Goal: Task Accomplishment & Management: Manage account settings

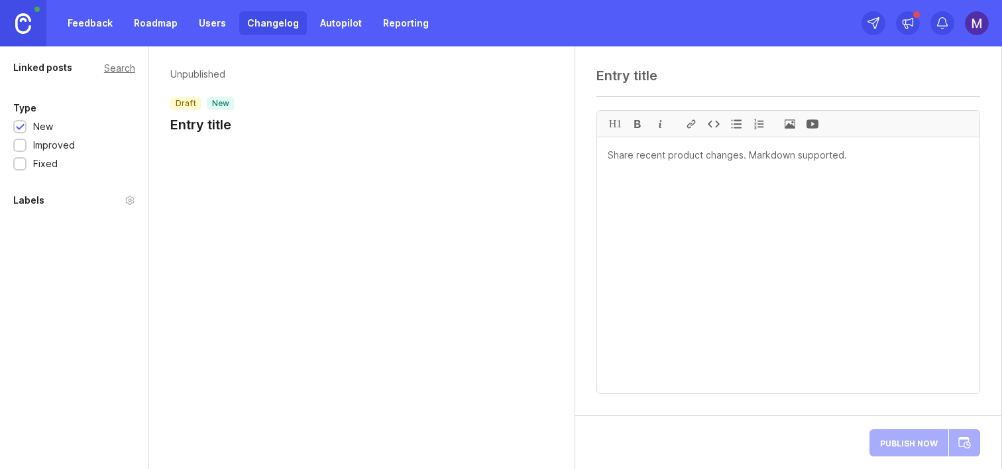
click at [202, 132] on h1 "Entry title" at bounding box center [202, 124] width 64 height 19
click at [203, 76] on p "Unpublished" at bounding box center [202, 74] width 64 height 13
click at [210, 125] on h1 "Entry title" at bounding box center [202, 124] width 64 height 19
click at [694, 58] on div "H1" at bounding box center [788, 230] width 426 height 369
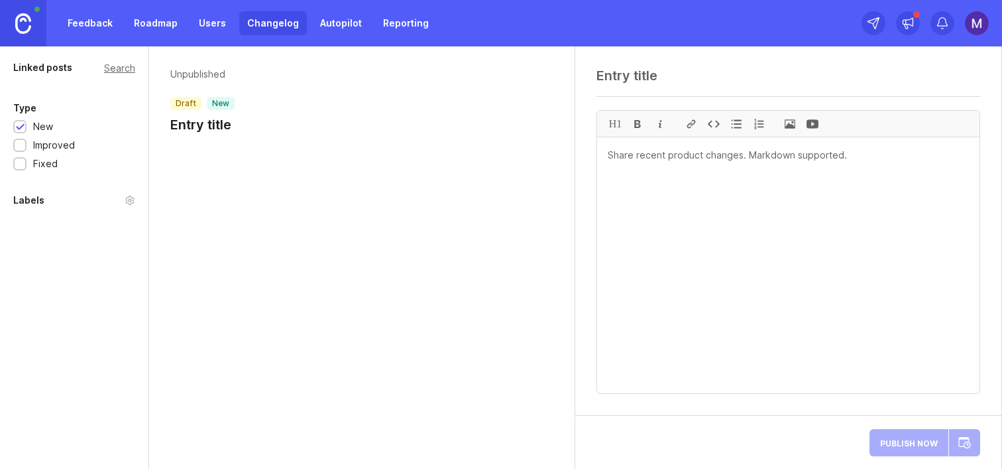
click at [681, 72] on textarea at bounding box center [789, 76] width 384 height 16
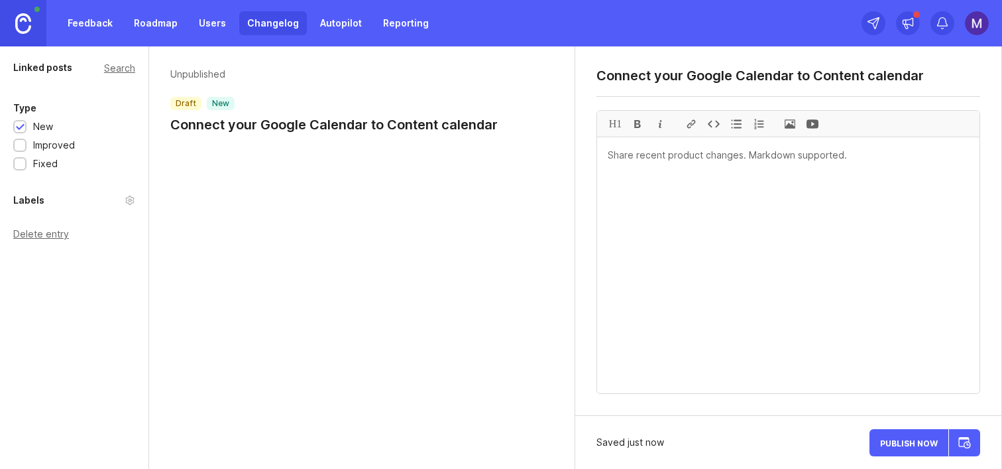
type textarea "Connect your Google Calendar to Content calendar"
click at [689, 211] on textarea at bounding box center [788, 265] width 383 height 256
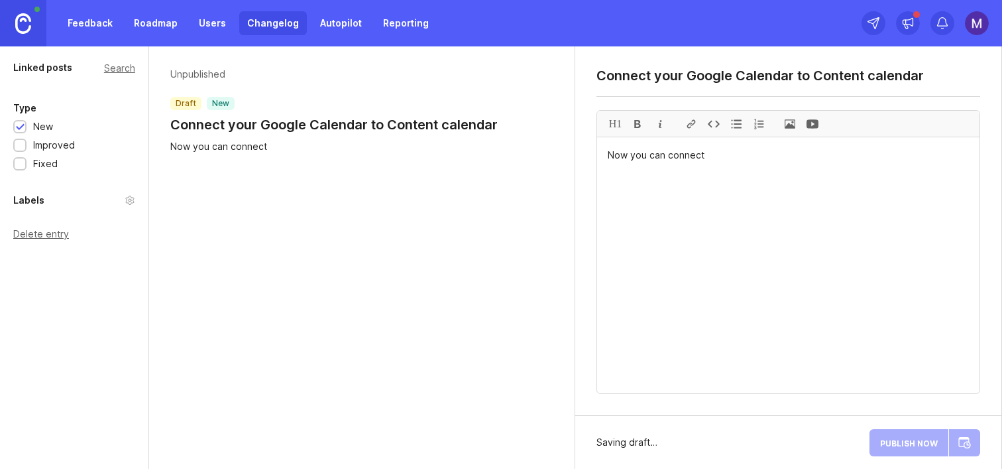
click at [623, 78] on textarea "Connect your Google Calendar to Content calendar" at bounding box center [789, 76] width 384 height 16
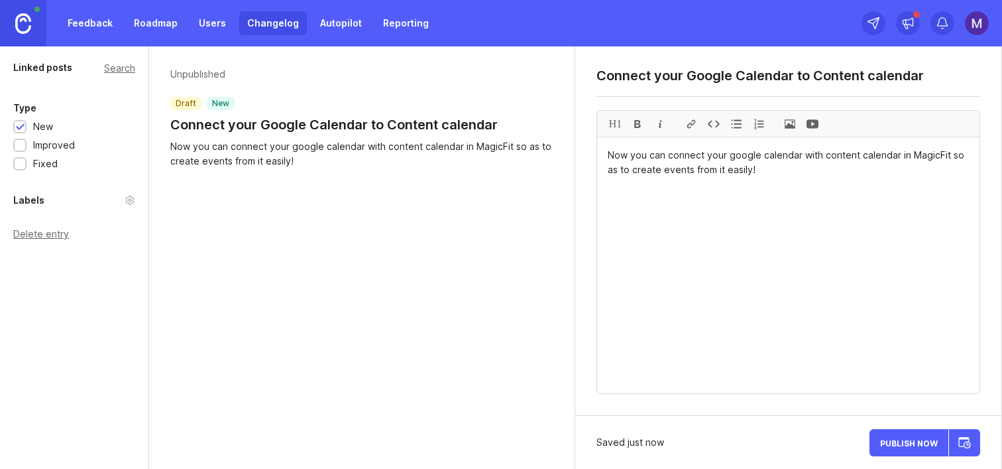
type textarea "Now you can connect your google calendar with content calendar in MagicFit so a…"
click at [668, 77] on textarea "Connect your Google Calendar to Content calendar" at bounding box center [789, 76] width 384 height 16
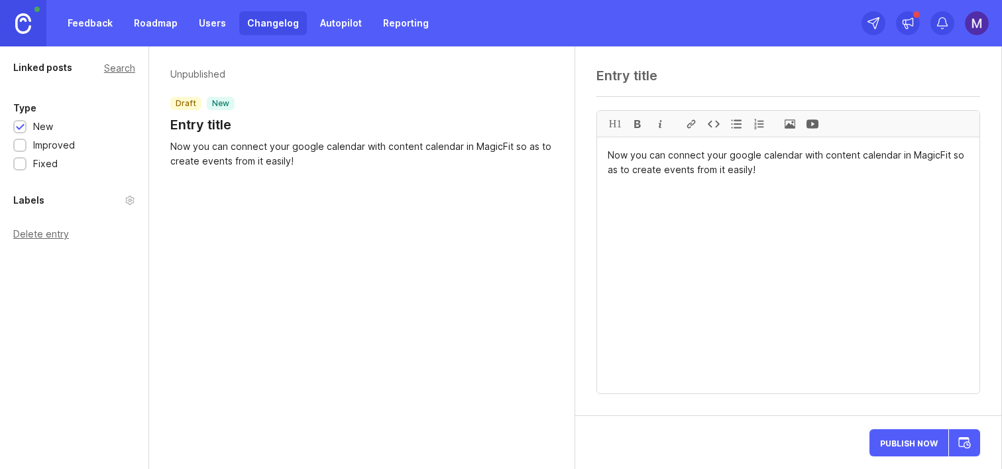
paste textarea "Google Calendar integration for Content Calendar"
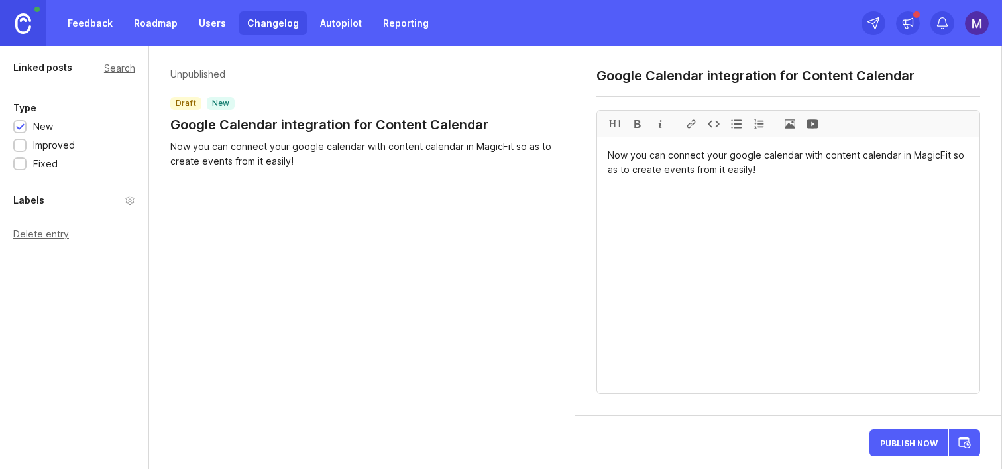
type textarea "Google Calendar integration for Content Calendar"
paste textarea "You can now link your Google Calendar with the MagicFit Content Calendar, makin…"
drag, startPoint x: 924, startPoint y: 165, endPoint x: 688, endPoint y: 172, distance: 236.8
click at [688, 172] on textarea "You can now link your Google Calendar with the MagicFit Content Calendar, makin…" at bounding box center [788, 265] width 383 height 256
type textarea "You can now link your Google Calendar with the MagicFit Content Calendar, makin…"
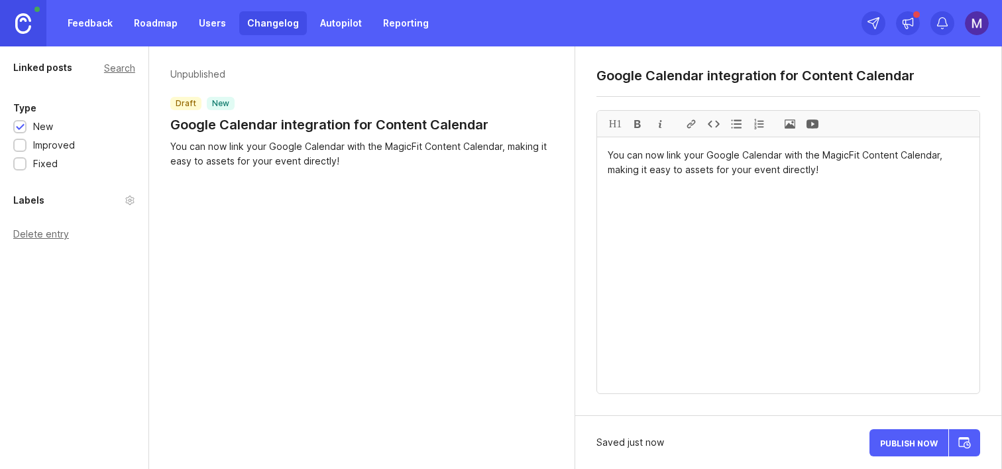
click at [896, 440] on span "Publish Now" at bounding box center [909, 442] width 58 height 9
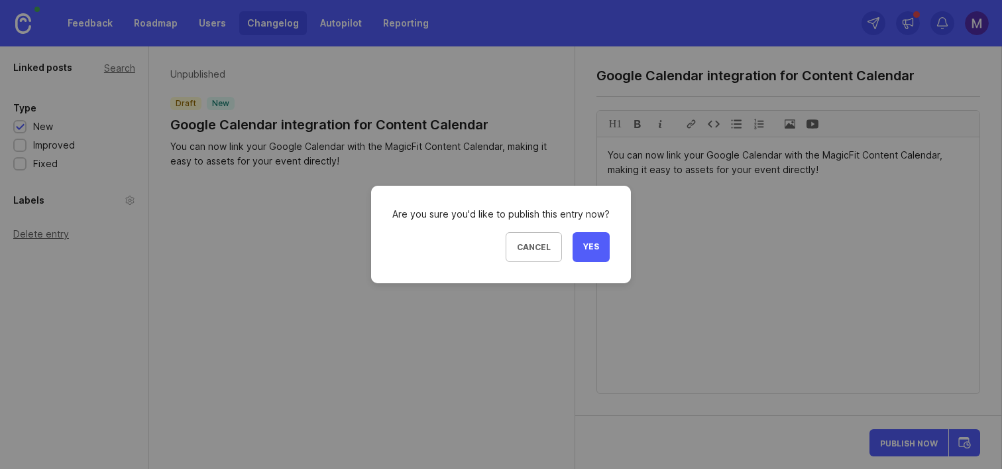
click at [590, 245] on span "Yes" at bounding box center [591, 246] width 16 height 11
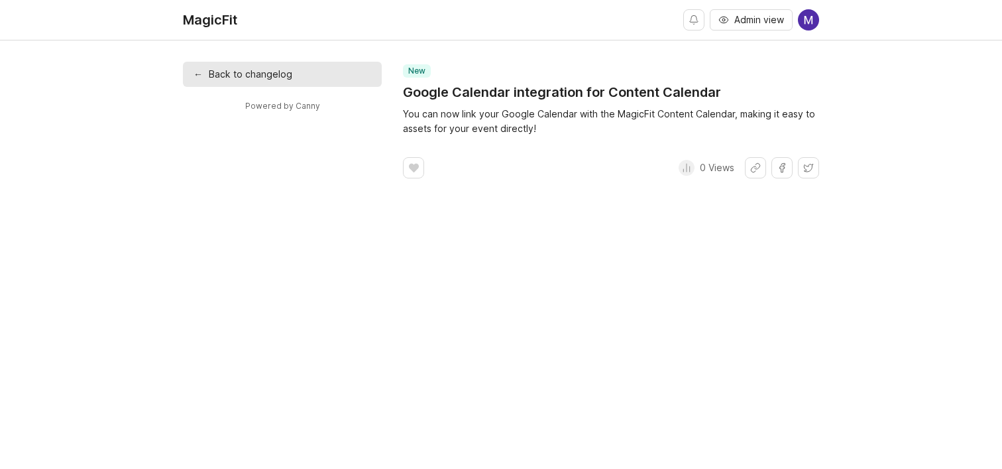
click at [224, 29] on link "MagicFit" at bounding box center [215, 20] width 65 height 40
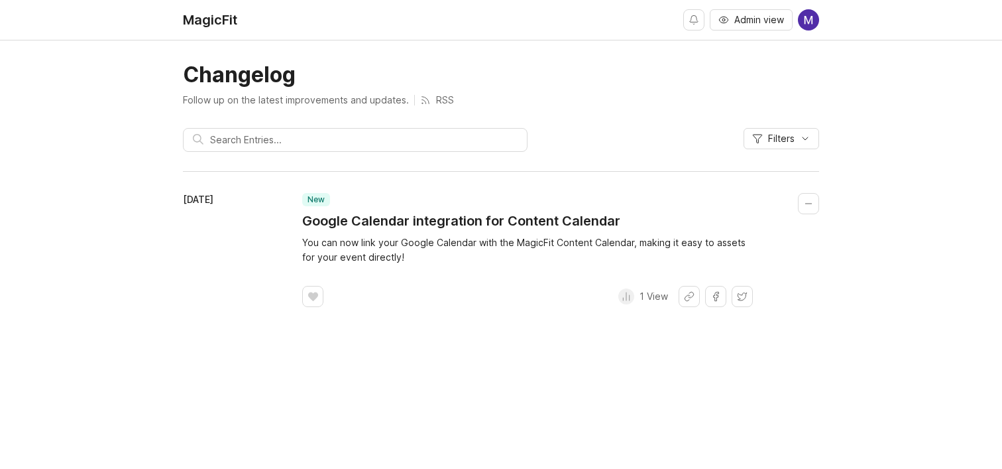
click at [806, 203] on button "Collapse changelog entry" at bounding box center [808, 203] width 21 height 21
click at [799, 204] on button "Collapse changelog entry" at bounding box center [808, 203] width 21 height 21
click at [727, 14] on button "Admin view" at bounding box center [751, 19] width 83 height 21
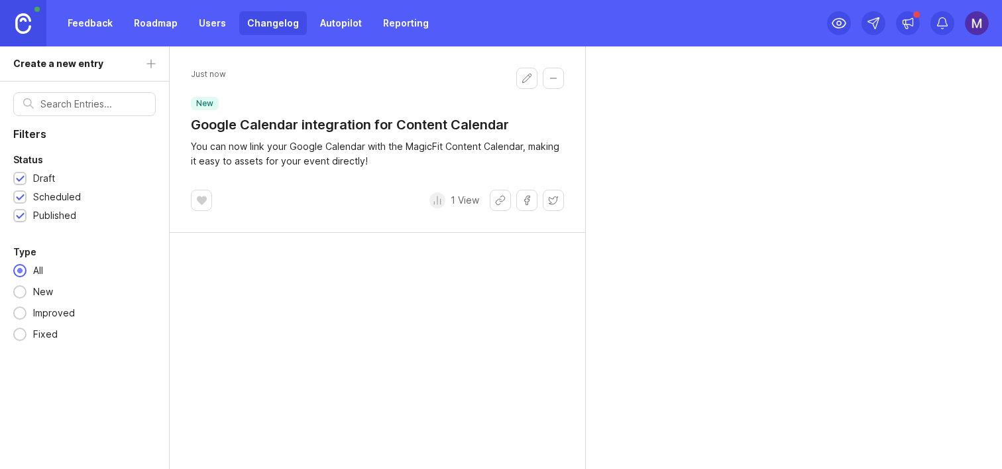
click at [526, 79] on button "Edit changelog entry" at bounding box center [526, 78] width 21 height 21
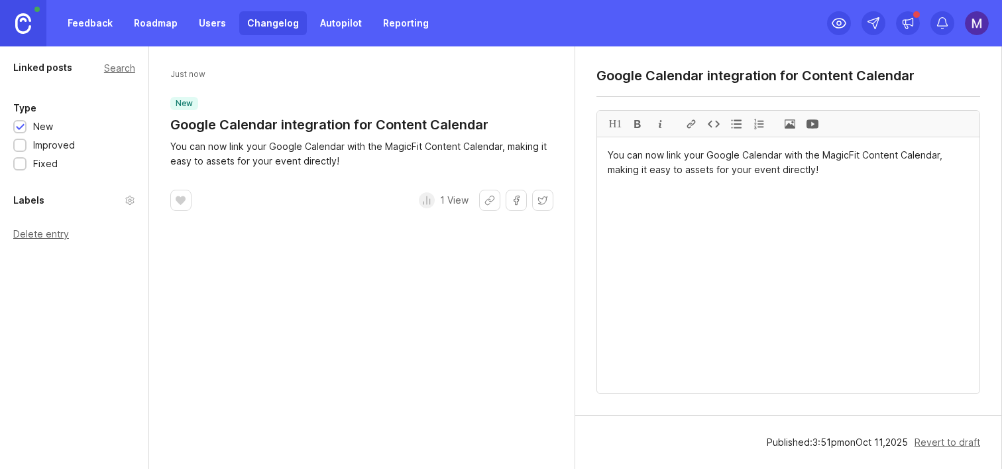
click at [824, 170] on textarea "You can now link your Google Calendar with the MagicFit Content Calendar, makin…" at bounding box center [788, 265] width 383 height 256
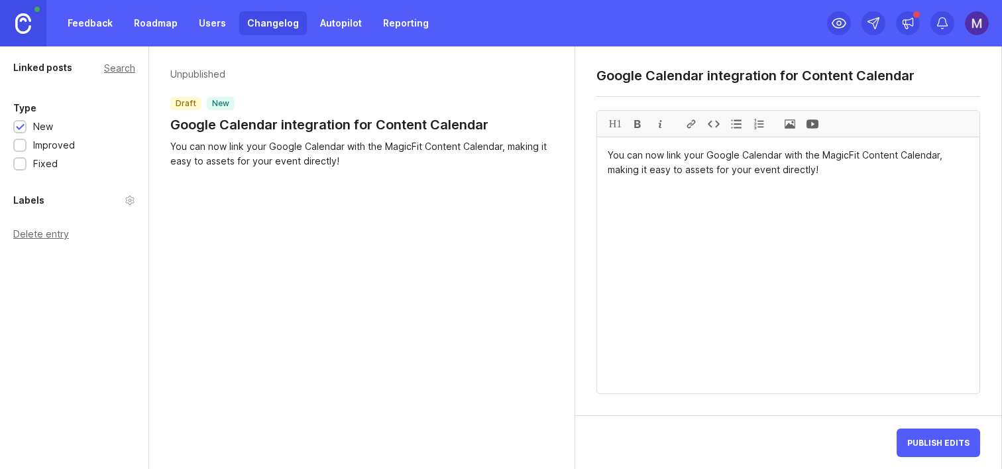
click at [876, 304] on textarea "You can now link your Google Calendar with the MagicFit Content Calendar, makin…" at bounding box center [788, 265] width 383 height 256
type textarea "You can now link your Google Calendar with the MagicFit Content Calendar, makin…"
click at [253, 22] on link "Changelog" at bounding box center [273, 23] width 68 height 24
click at [268, 22] on link "Changelog" at bounding box center [273, 23] width 68 height 24
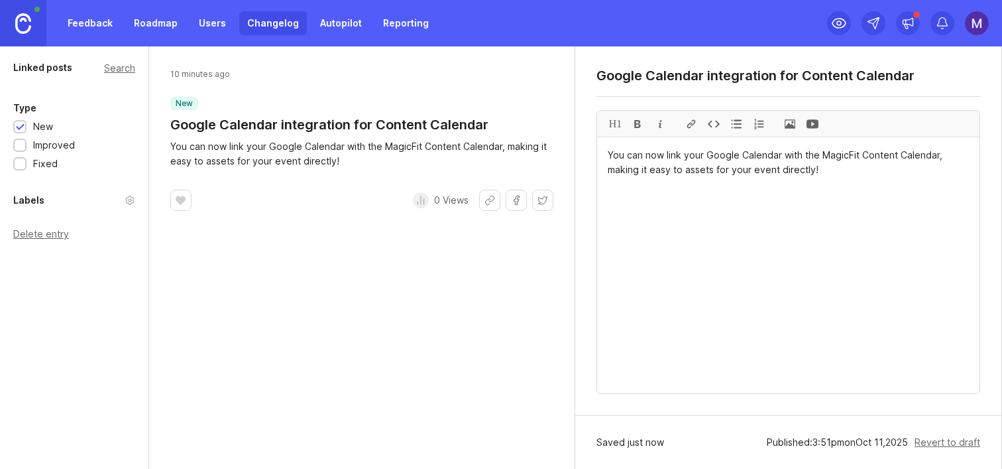
click at [269, 23] on link "Changelog" at bounding box center [273, 23] width 68 height 24
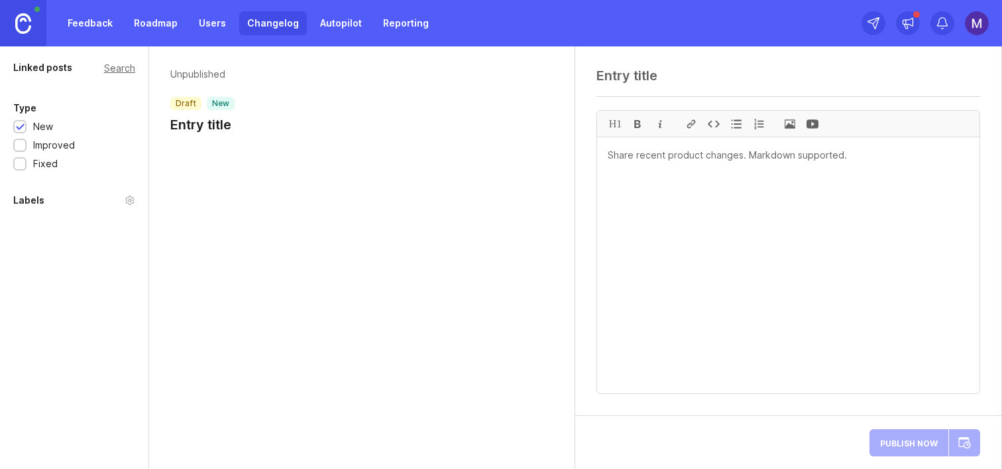
click at [21, 124] on div at bounding box center [20, 128] width 9 height 10
click at [619, 69] on textarea at bounding box center [789, 76] width 384 height 16
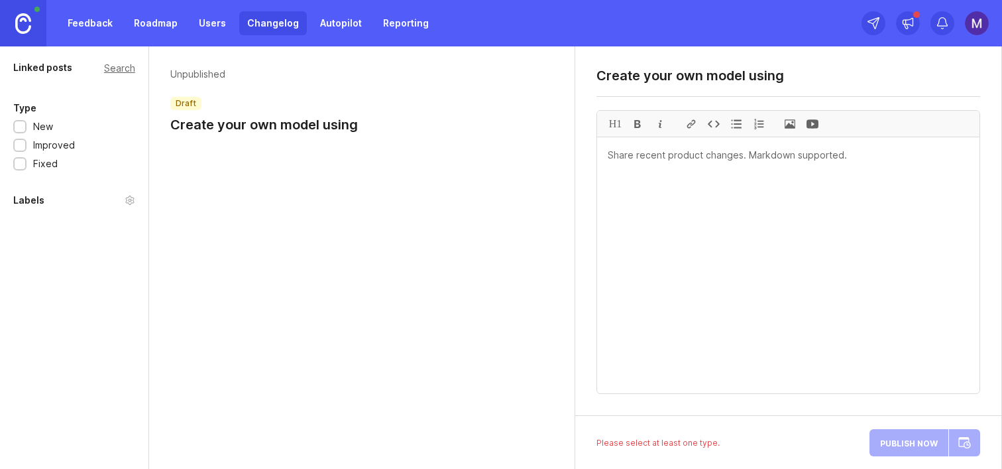
click at [713, 81] on textarea "Create your own model using" at bounding box center [789, 76] width 384 height 16
paste textarea "Viral video hooks"
click at [650, 194] on textarea at bounding box center [788, 265] width 383 height 256
click at [610, 76] on textarea "Create your own model for Viral video hooks" at bounding box center [789, 76] width 384 height 16
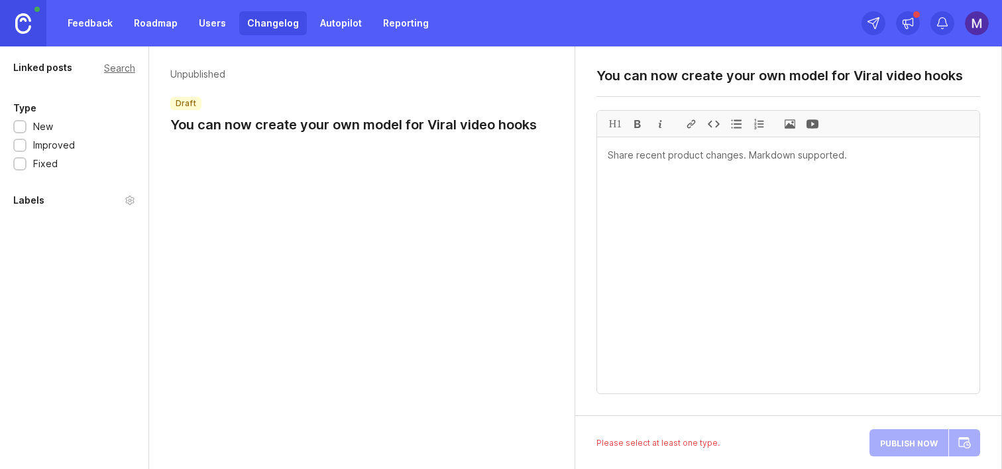
type textarea "You can now create your own model for Viral video hooks"
click at [632, 157] on textarea at bounding box center [788, 265] width 383 height 256
type textarea "x"
click at [648, 240] on textarea at bounding box center [788, 265] width 383 height 256
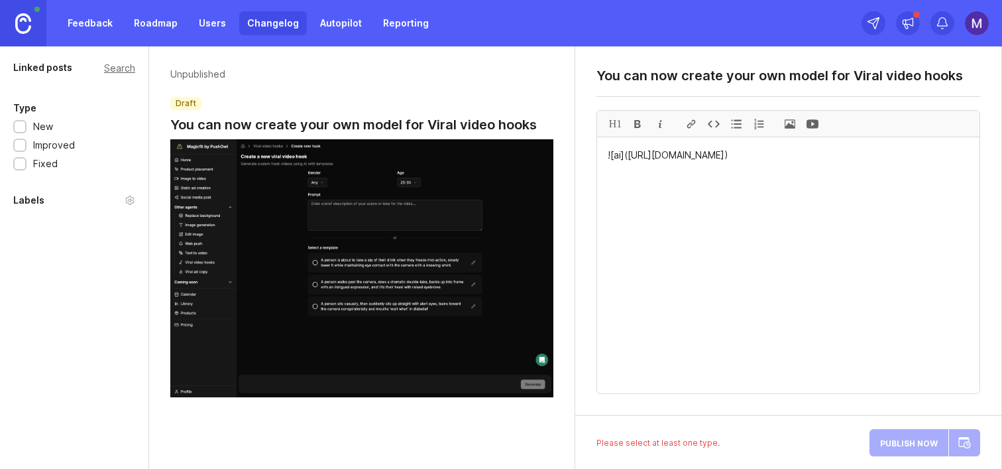
click at [736, 272] on textarea "![ai]([URL][DOMAIN_NAME])" at bounding box center [788, 265] width 383 height 256
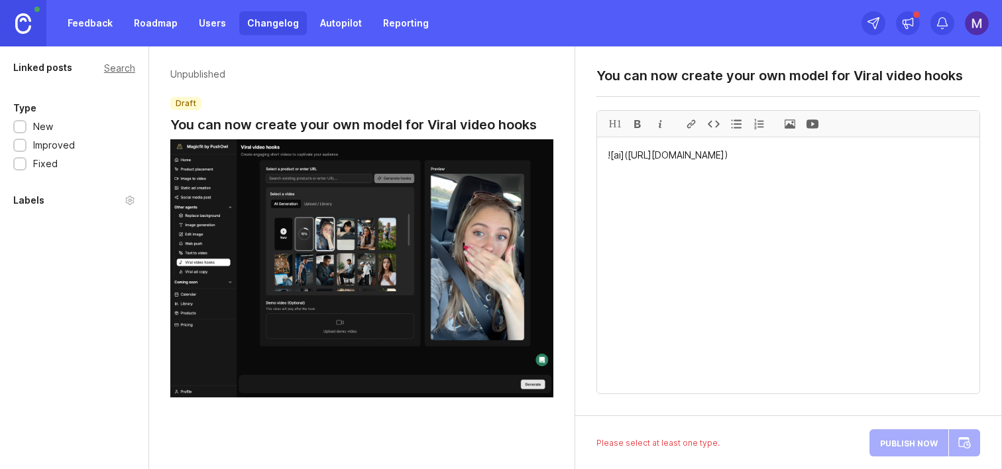
paste textarea "![ai]([URL][DOMAIN_NAME])"
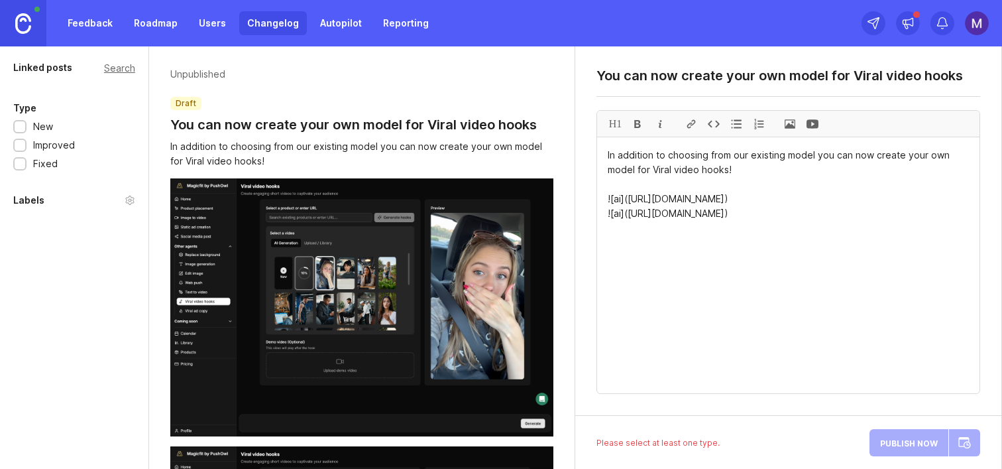
click at [687, 282] on textarea "In addition to choosing from our existing model you can now create your own mod…" at bounding box center [788, 265] width 383 height 256
type textarea "In addition to choosing from our existing model you can now create your own mod…"
click at [17, 144] on div at bounding box center [20, 146] width 9 height 10
click at [902, 447] on span "Publish Now" at bounding box center [909, 442] width 58 height 9
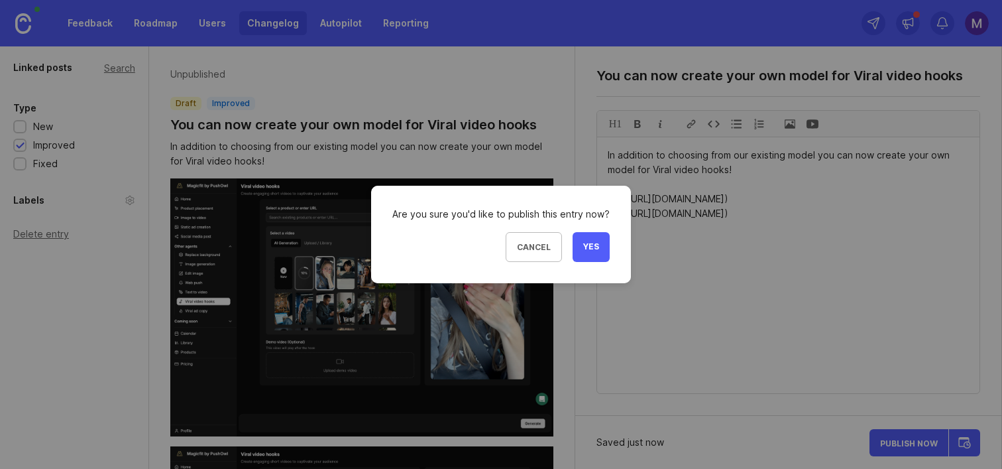
click at [597, 247] on span "Yes" at bounding box center [591, 246] width 16 height 11
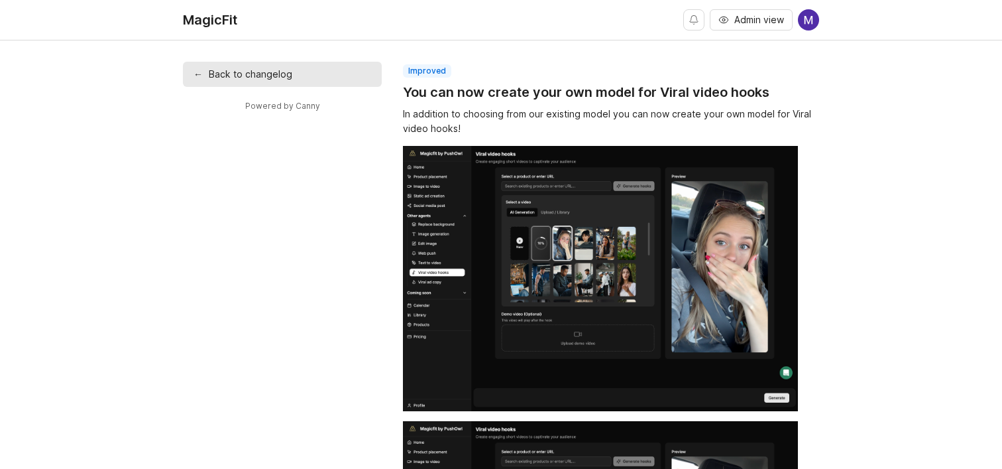
click at [245, 79] on link "← Back to changelog" at bounding box center [282, 74] width 199 height 25
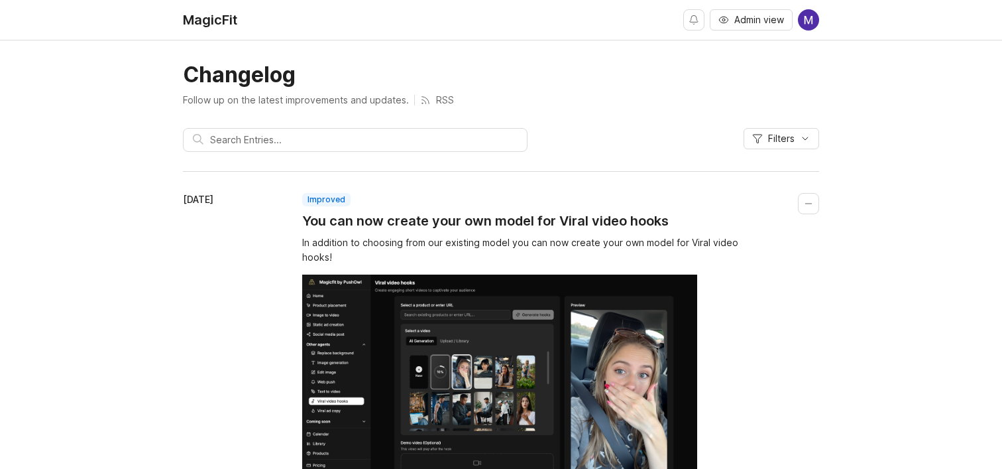
click at [807, 29] on img at bounding box center [808, 19] width 21 height 21
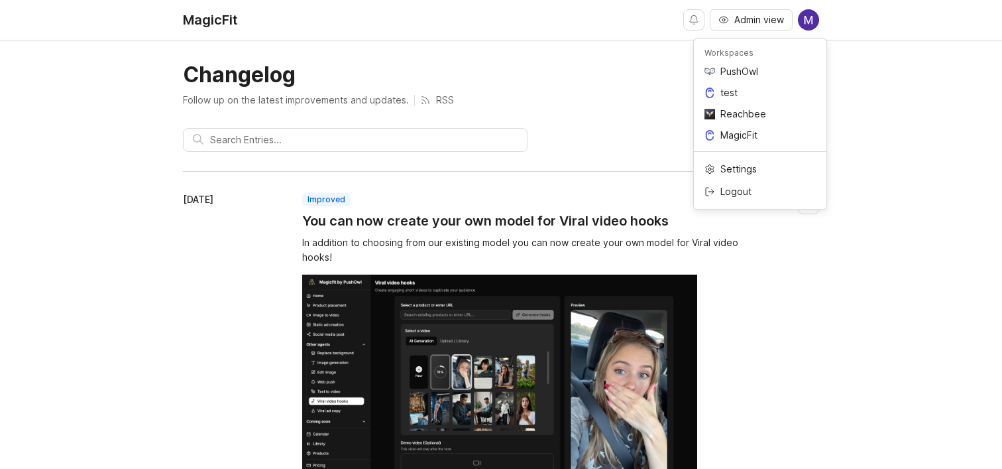
click at [735, 137] on p "MagicFit" at bounding box center [739, 135] width 37 height 13
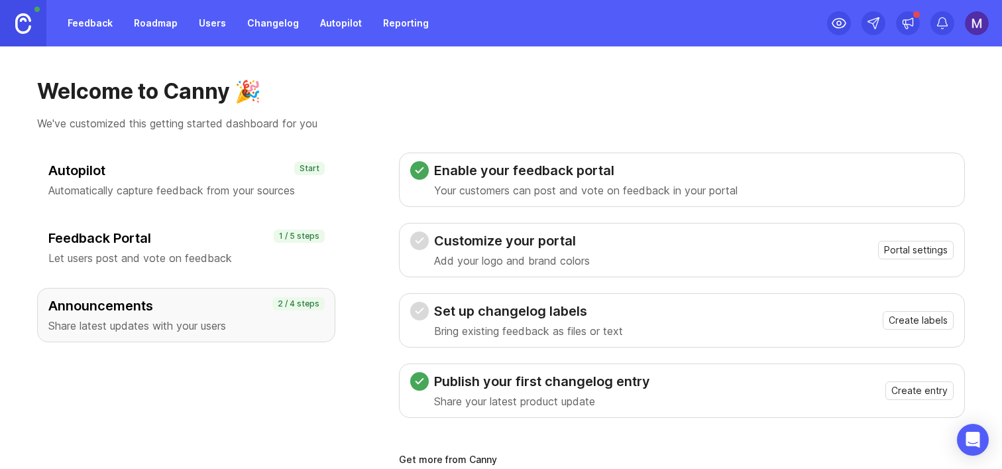
click at [204, 240] on h3 "Feedback Portal" at bounding box center [186, 238] width 276 height 19
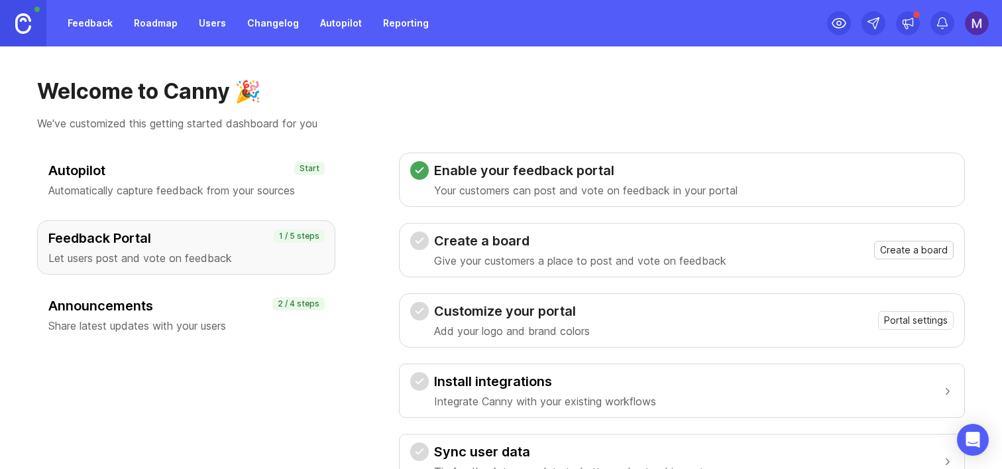
drag, startPoint x: 915, startPoint y: 249, endPoint x: 715, endPoint y: 269, distance: 201.1
click at [716, 268] on div "Create a board Give your customers a place to post and vote on feedback Create …" at bounding box center [682, 249] width 544 height 37
click at [888, 253] on span "Create a board" at bounding box center [914, 249] width 68 height 13
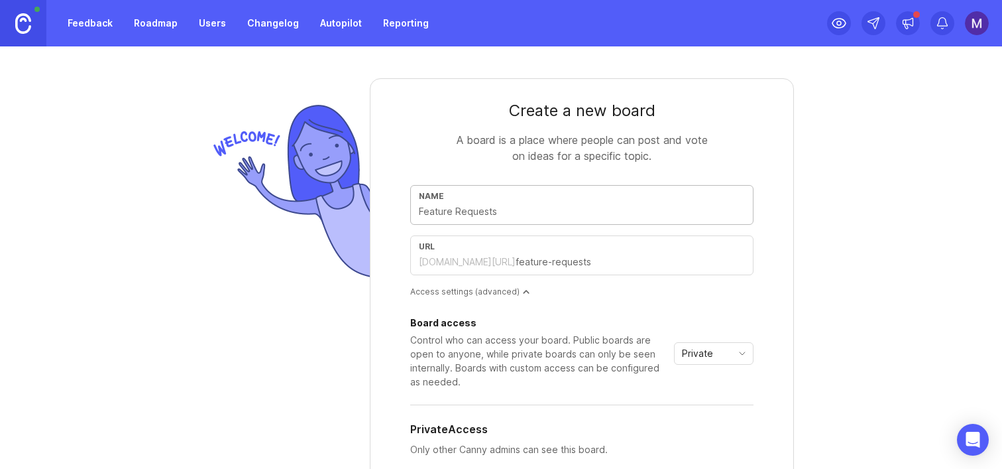
type input "M"
type input "m"
type input "Ma"
type input "ma"
type input "Mag"
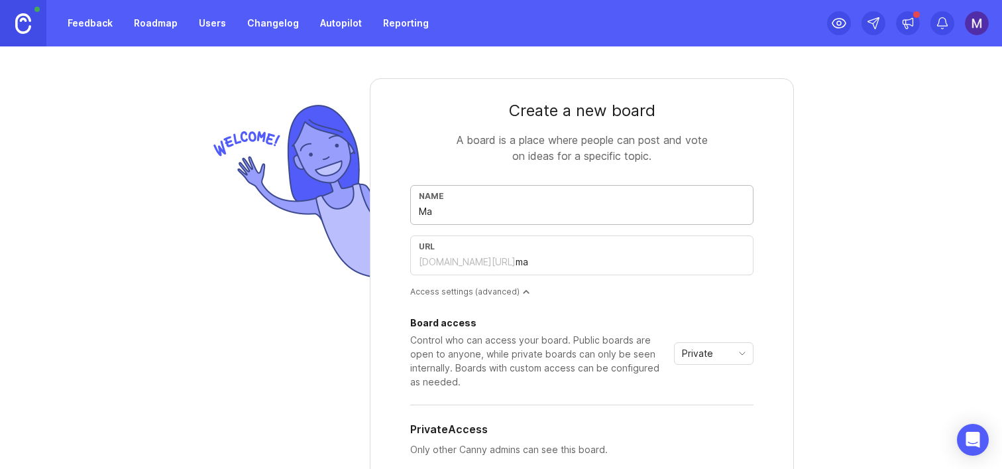
type input "mag"
type input "Magi"
type input "magi"
type input "Magic"
type input "magic"
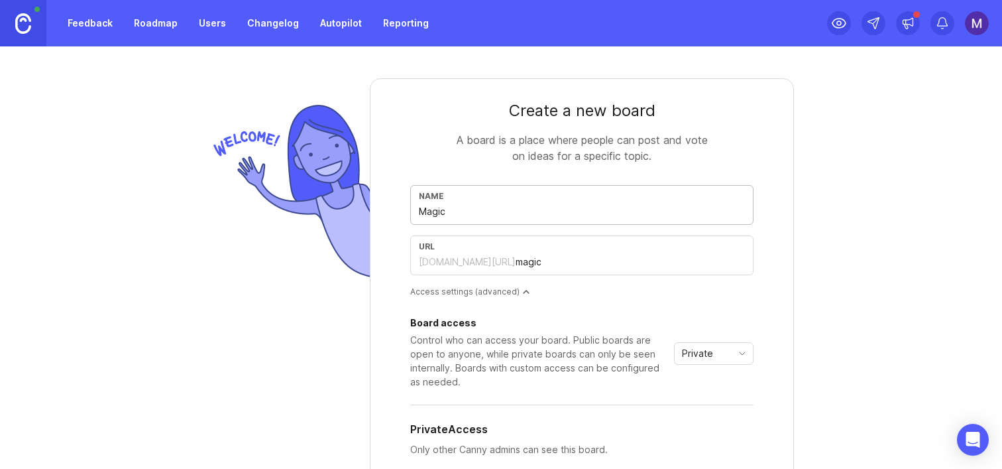
type input "Magicf"
type input "magicf"
type input "Magicfi"
type input "magicfi"
type input "Magicfit"
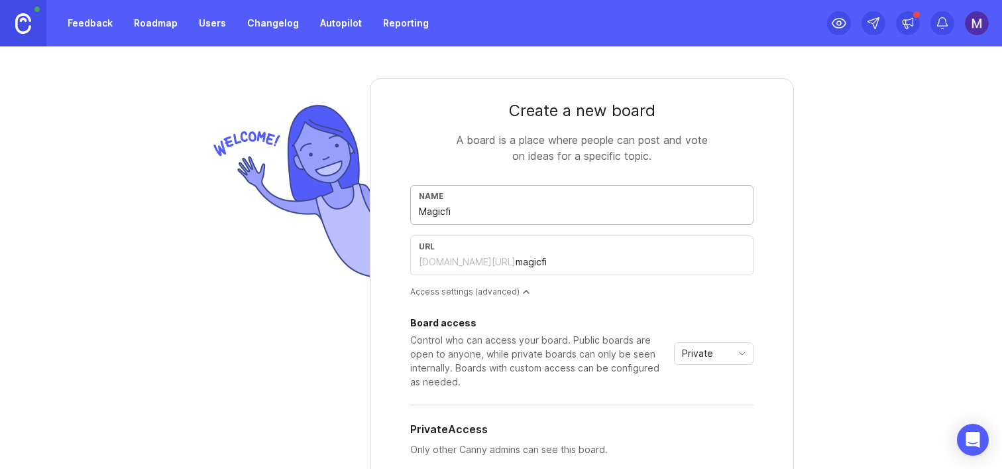
type input "magicfit"
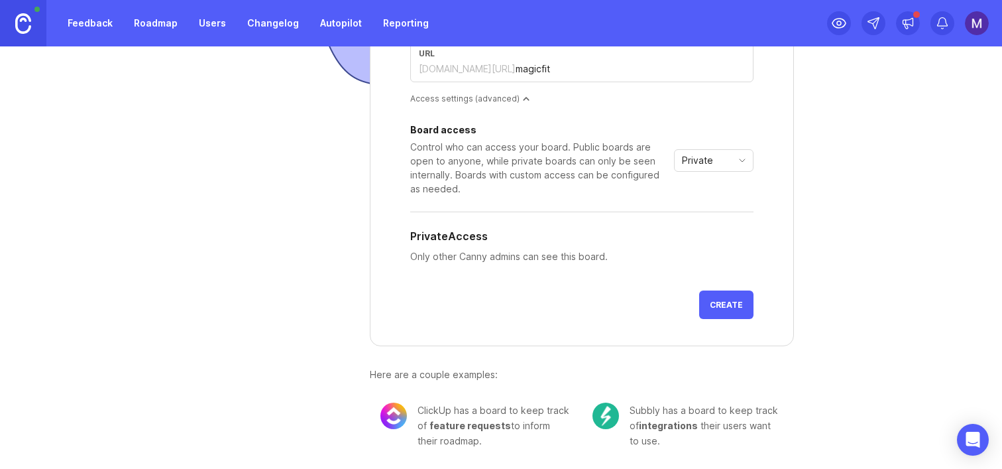
type input "Magicfit"
click at [723, 304] on span "Create" at bounding box center [726, 305] width 33 height 10
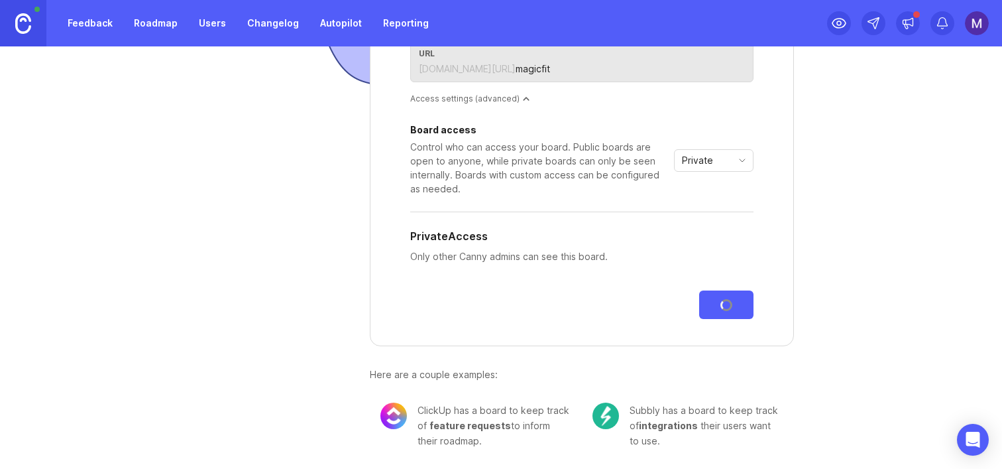
scroll to position [0, 0]
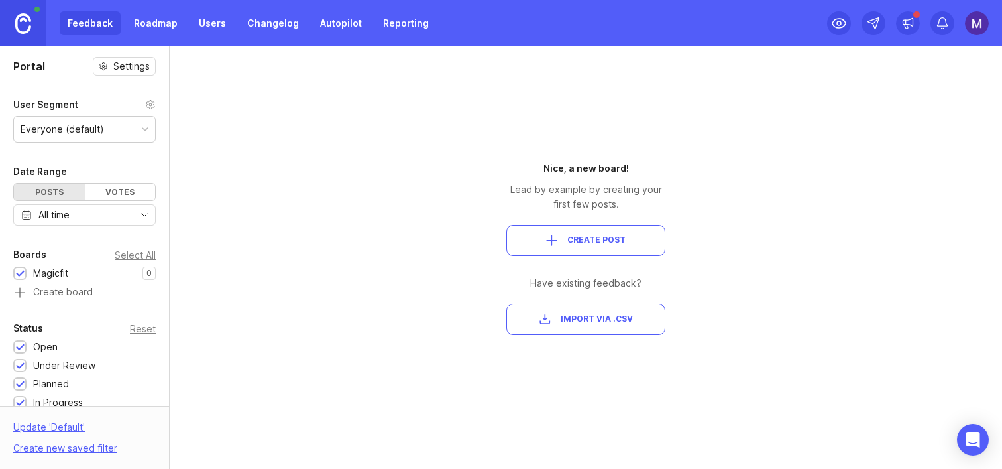
click at [339, 23] on link "Autopilot" at bounding box center [341, 23] width 58 height 24
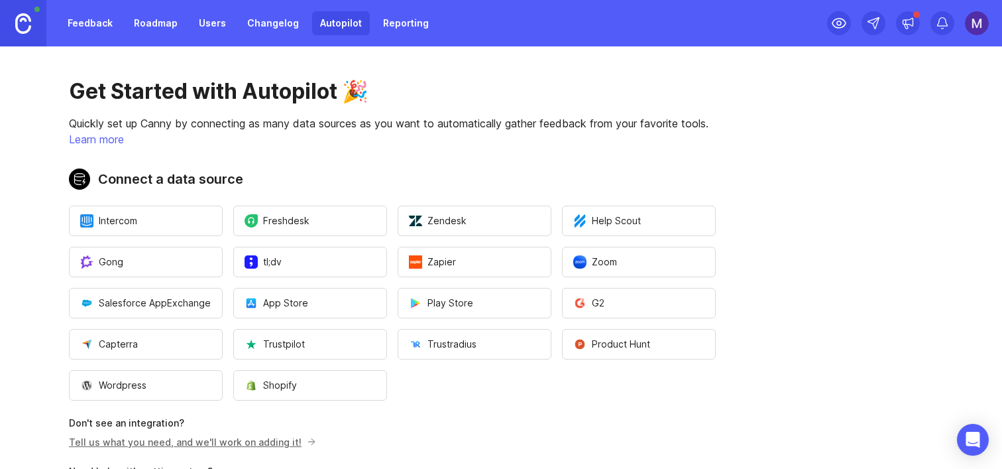
click at [271, 23] on link "Changelog" at bounding box center [273, 23] width 68 height 24
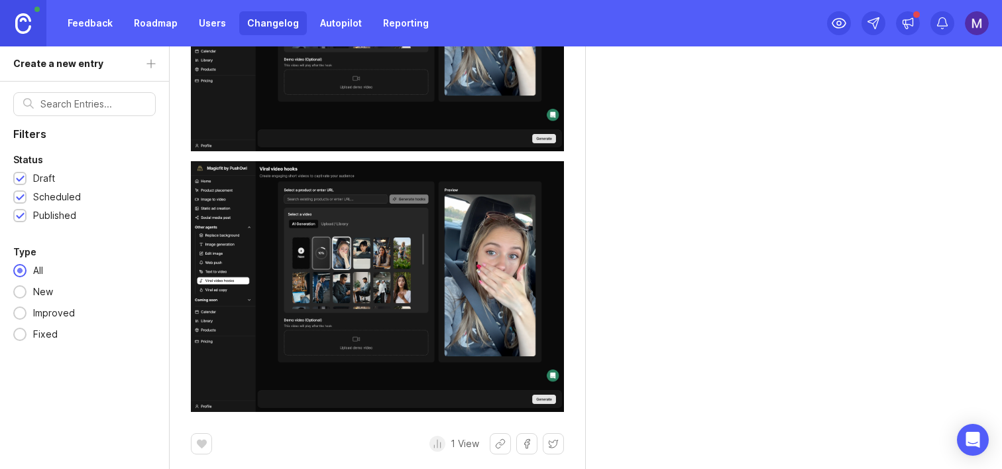
scroll to position [490, 0]
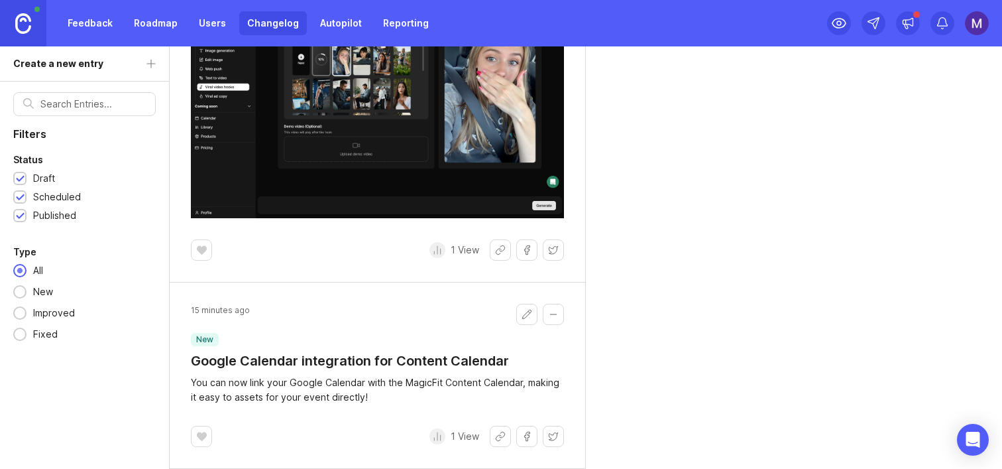
click at [19, 25] on img at bounding box center [23, 23] width 16 height 21
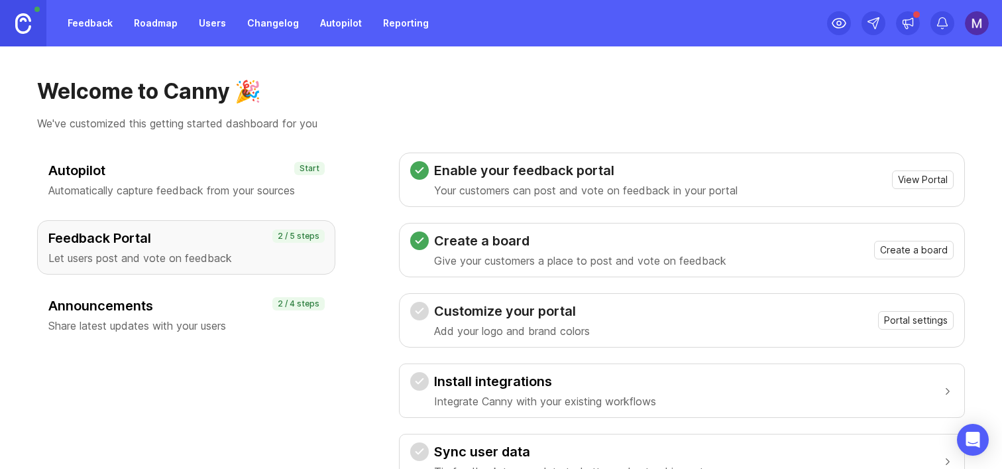
click at [236, 298] on h3 "Announcements" at bounding box center [186, 305] width 276 height 19
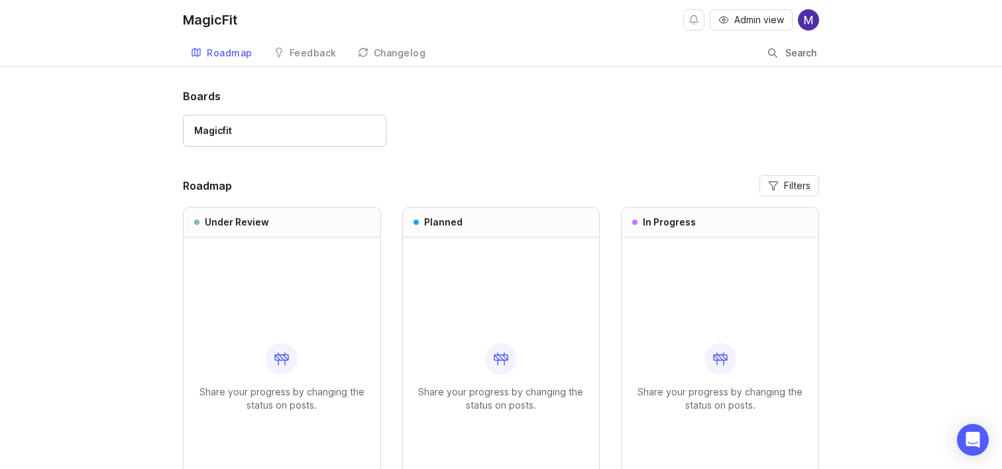
click at [808, 23] on img at bounding box center [808, 19] width 21 height 21
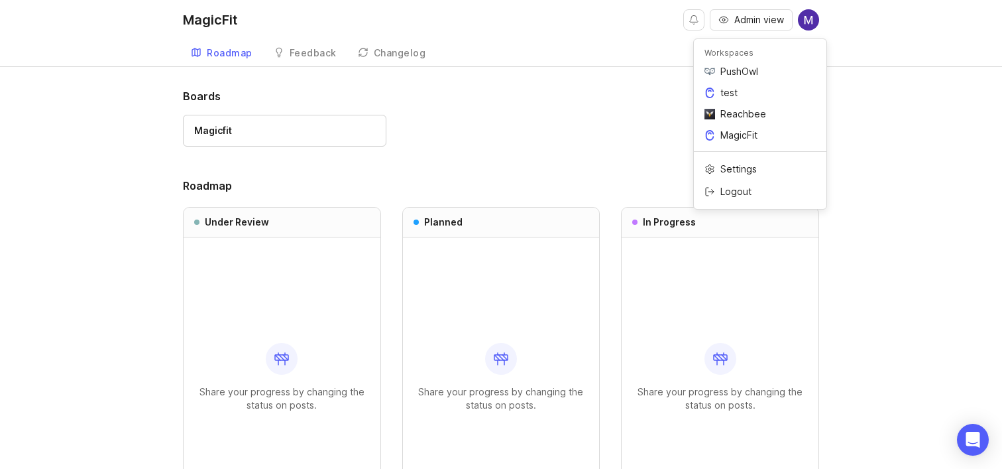
click at [627, 83] on div "MagicFit Admin view Roadmap Feedback Magicfit Changelog Search Boards Magicfit …" at bounding box center [501, 294] width 1002 height 589
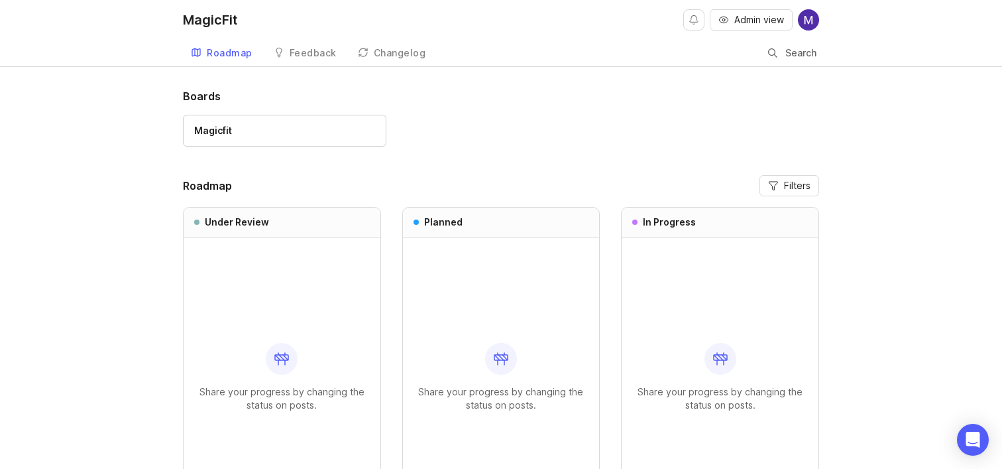
click at [326, 60] on link "Feedback" at bounding box center [305, 53] width 79 height 27
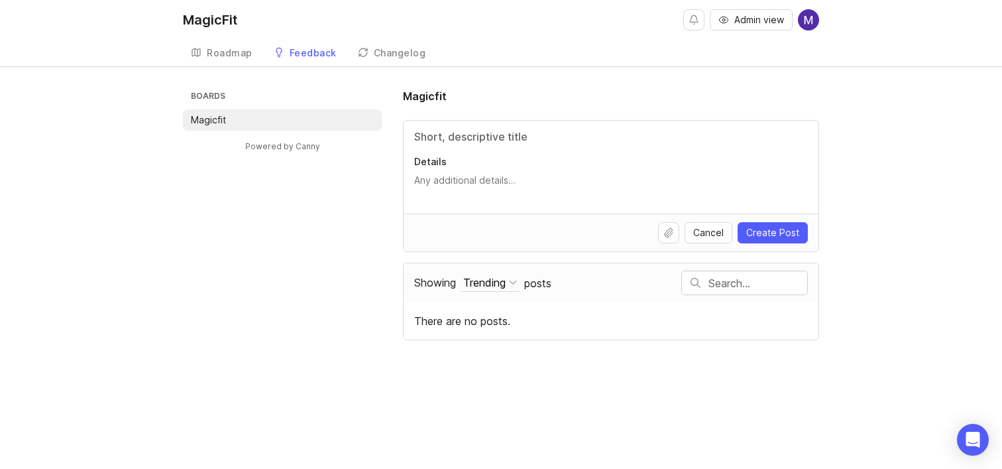
click at [798, 14] on button at bounding box center [808, 19] width 21 height 21
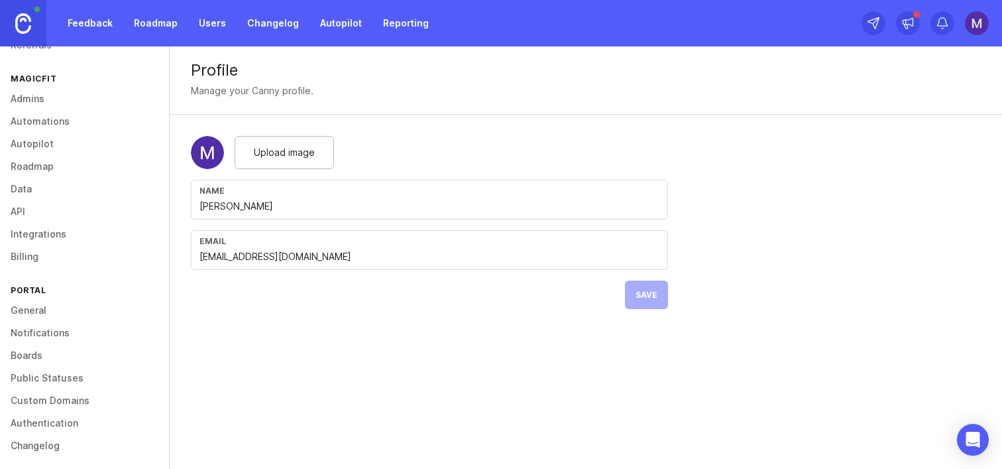
scroll to position [115, 0]
click at [60, 394] on link "Custom Domains" at bounding box center [84, 400] width 169 height 23
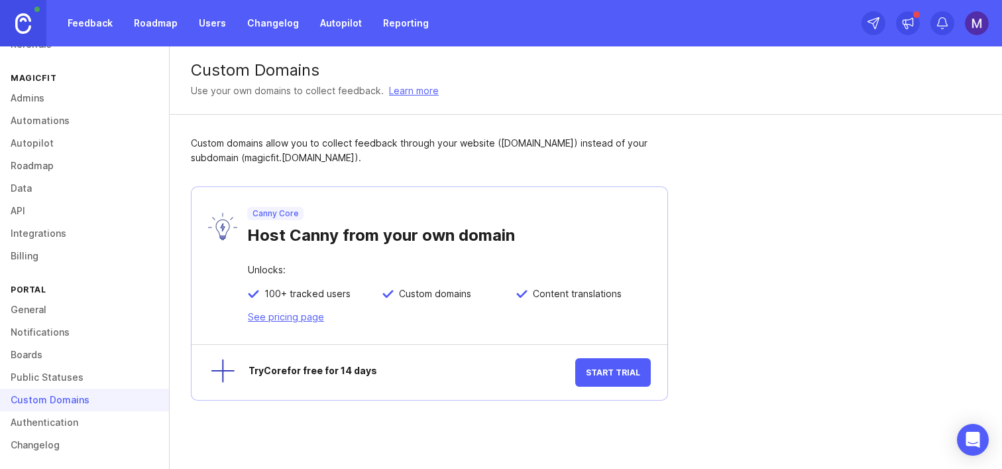
scroll to position [119, 0]
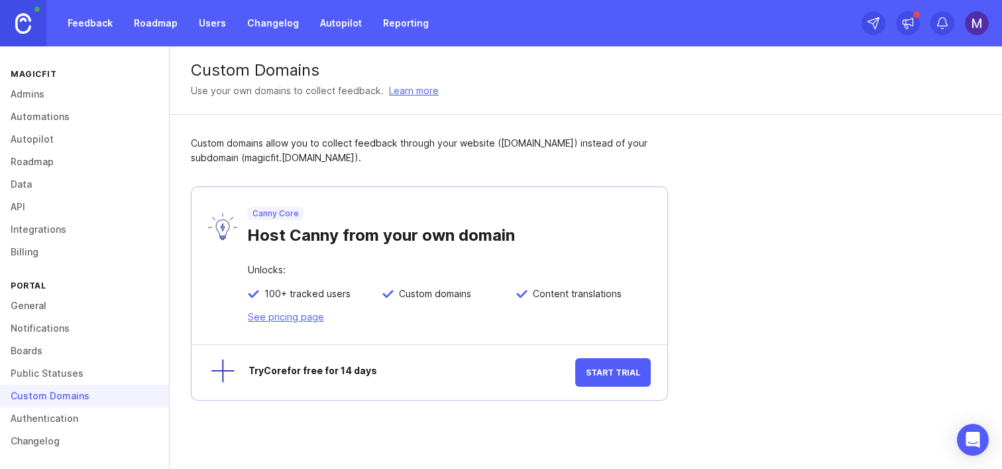
click at [58, 420] on link "Authentication" at bounding box center [84, 418] width 169 height 23
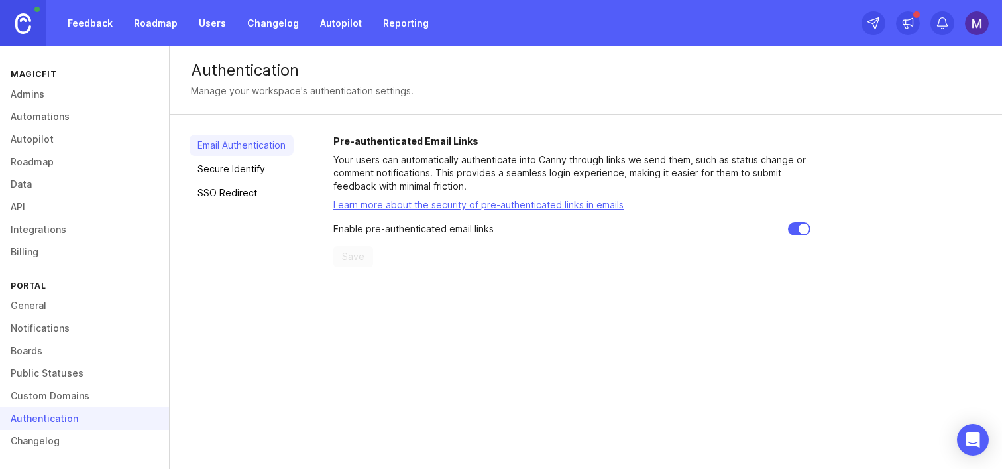
click at [55, 447] on link "Changelog" at bounding box center [84, 441] width 169 height 23
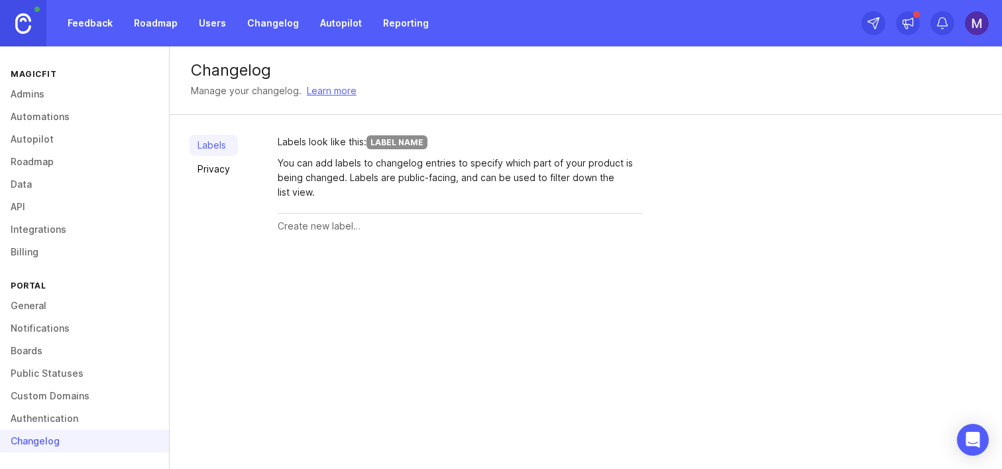
click at [262, 23] on link "Changelog" at bounding box center [273, 23] width 68 height 24
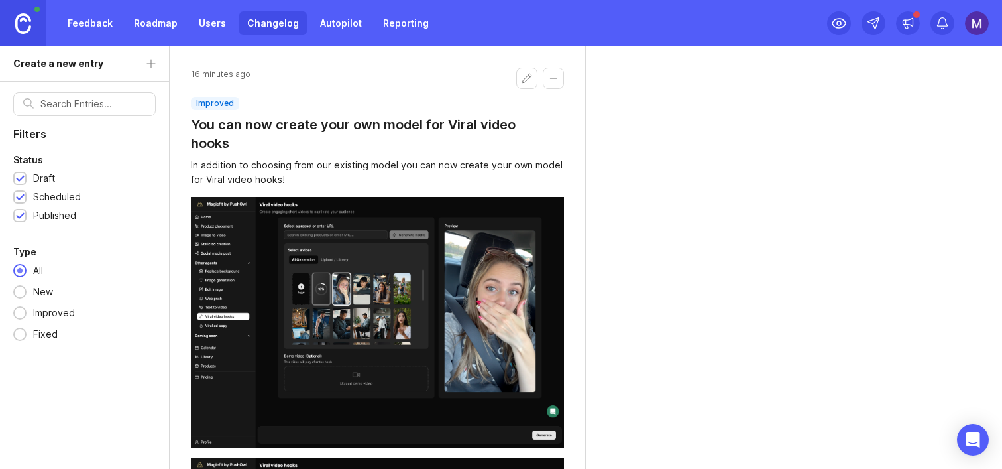
click at [93, 20] on link "Feedback" at bounding box center [90, 23] width 61 height 24
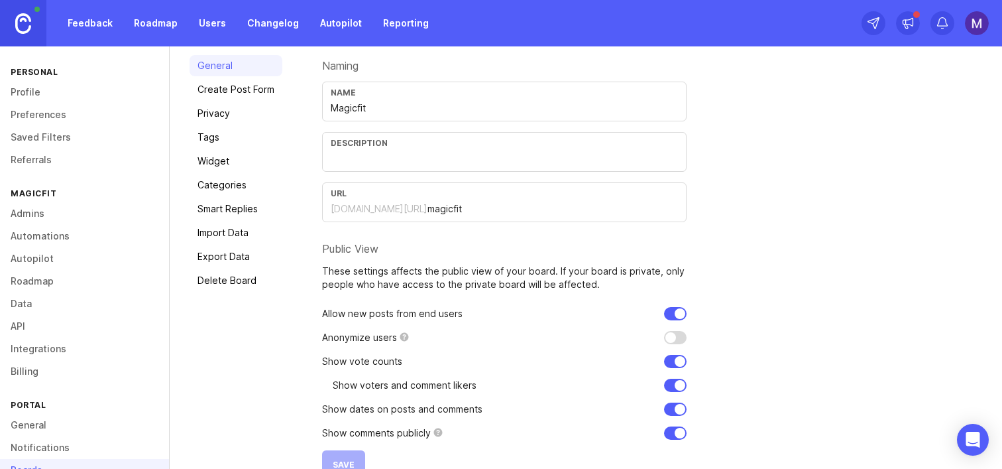
scroll to position [119, 0]
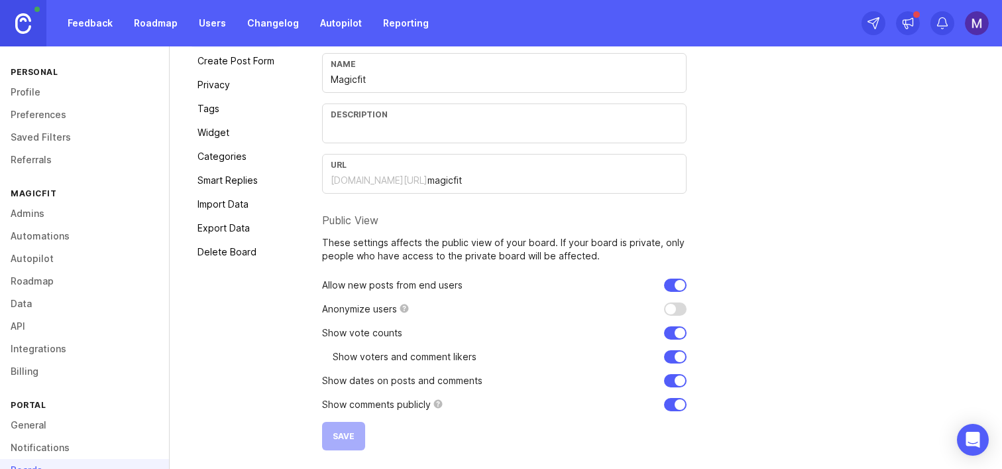
click at [680, 408] on input "checkbox" at bounding box center [675, 404] width 23 height 13
checkbox input "true"
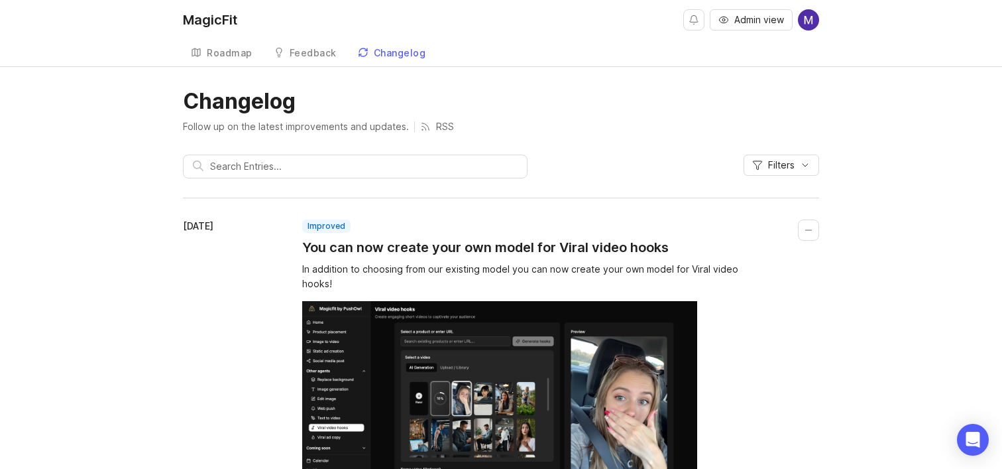
click at [316, 43] on link "Feedback" at bounding box center [305, 53] width 79 height 27
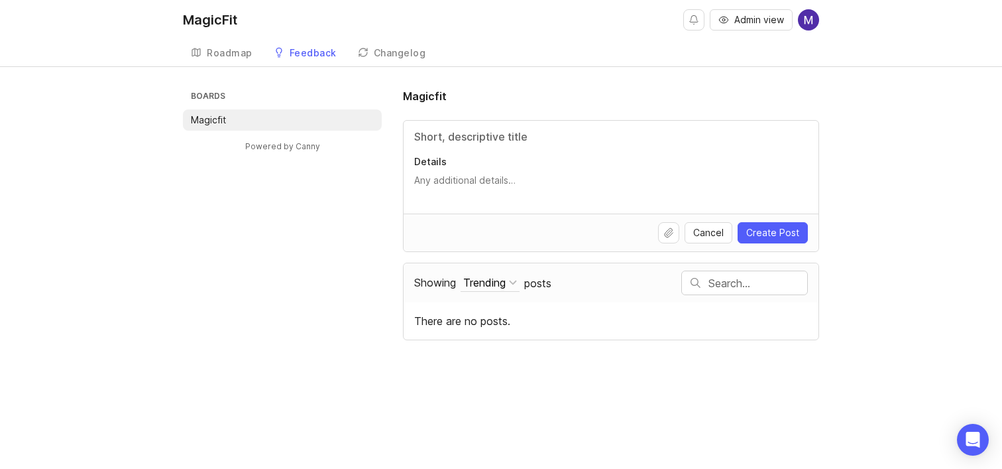
click at [395, 58] on div "Changelog" at bounding box center [400, 52] width 52 height 9
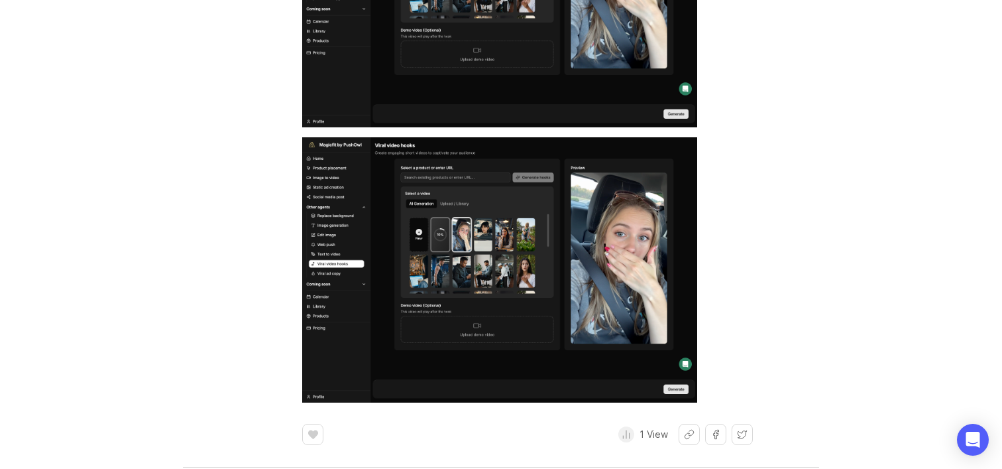
scroll to position [601, 0]
